Goal: Information Seeking & Learning: Compare options

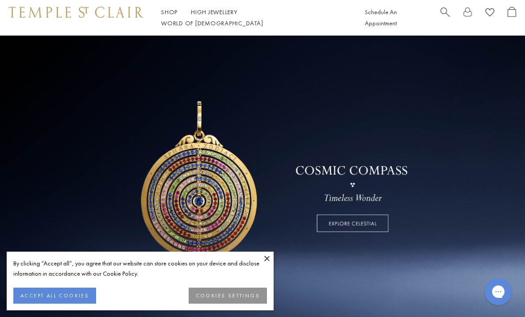
click at [270, 256] on button at bounding box center [266, 258] width 13 height 13
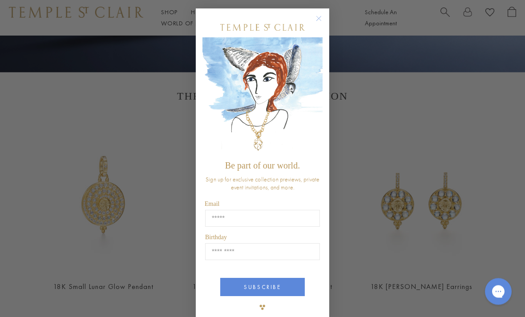
scroll to position [253, 0]
click at [321, 24] on circle "Close dialog" at bounding box center [318, 19] width 11 height 11
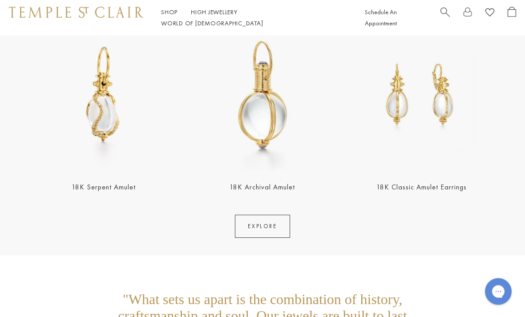
scroll to position [1522, 0]
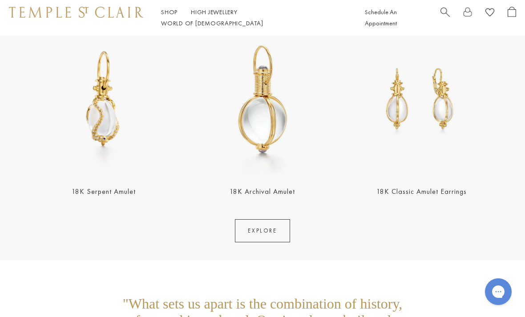
click at [405, 109] on img at bounding box center [421, 99] width 153 height 153
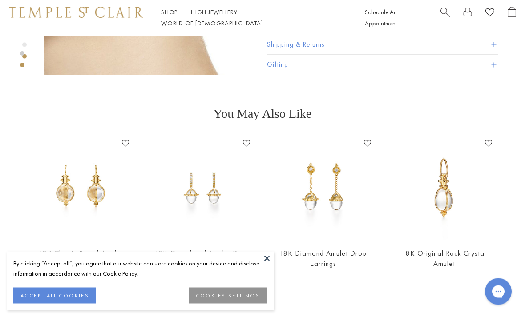
scroll to position [389, 0]
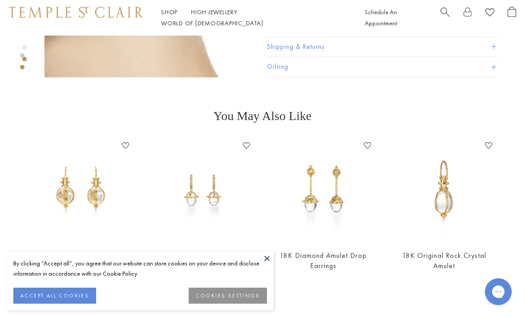
click at [196, 255] on link "18K Granulated Amulet Drop Earrings" at bounding box center [202, 261] width 94 height 20
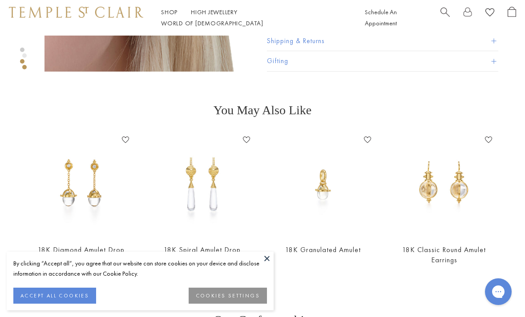
scroll to position [423, 0]
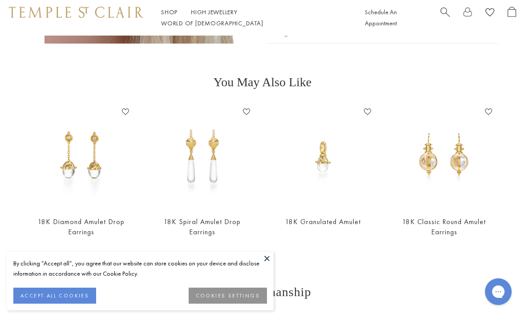
click at [195, 174] on img at bounding box center [201, 156] width 103 height 103
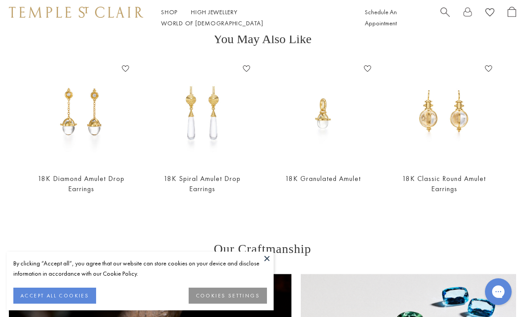
scroll to position [466, 0]
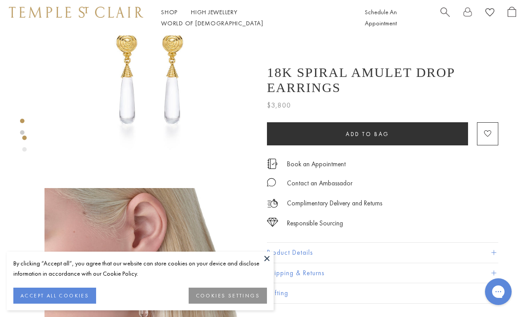
scroll to position [59, 0]
